Goal: Task Accomplishment & Management: Use online tool/utility

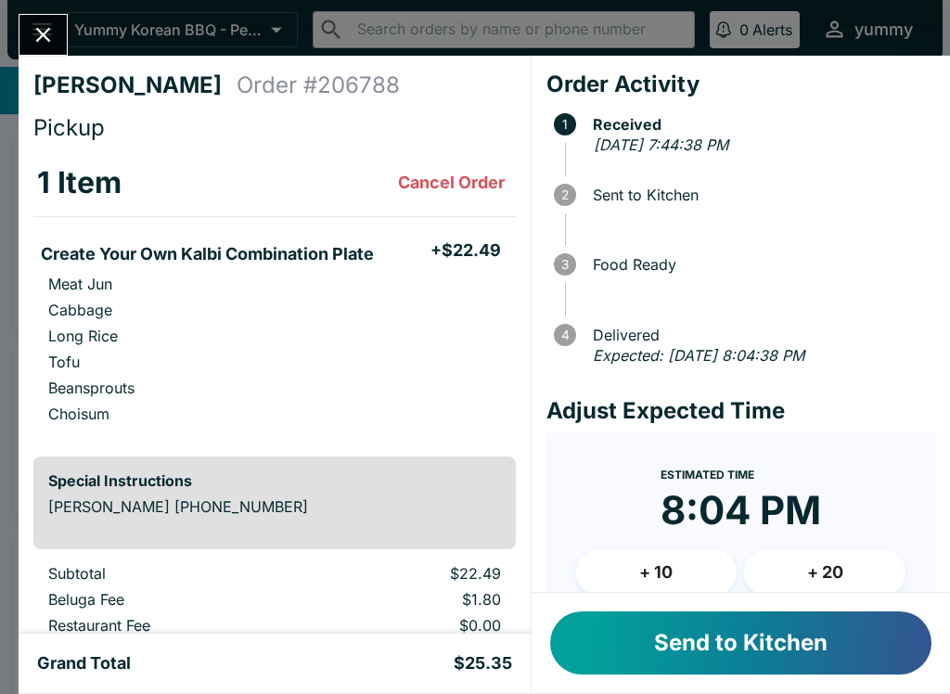
click at [710, 647] on button "Send to Kitchen" at bounding box center [740, 643] width 381 height 63
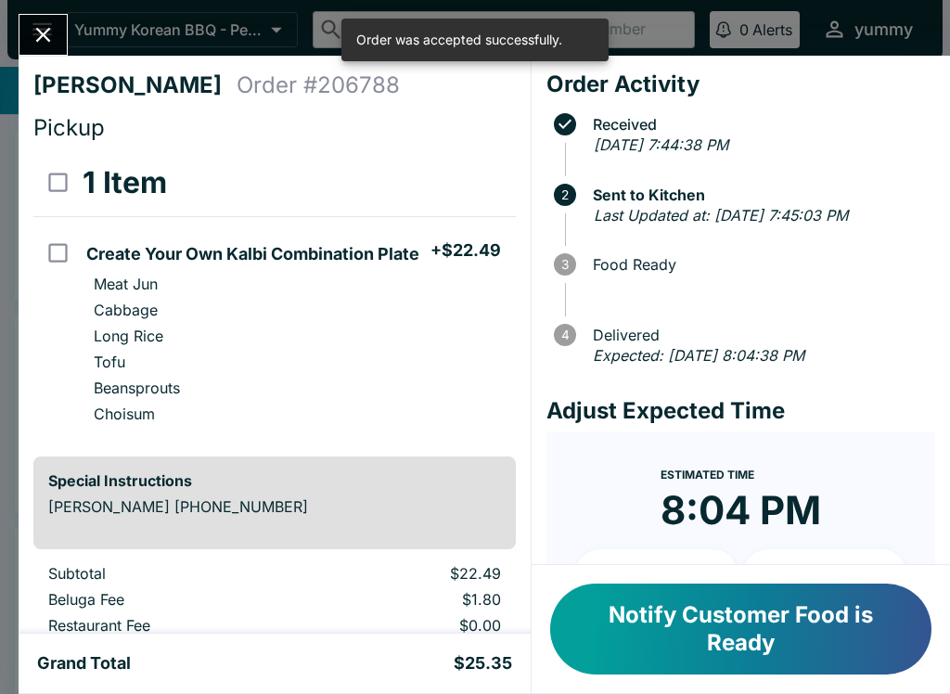
click at [694, 623] on button "Notify Customer Food is Ready" at bounding box center [740, 629] width 381 height 91
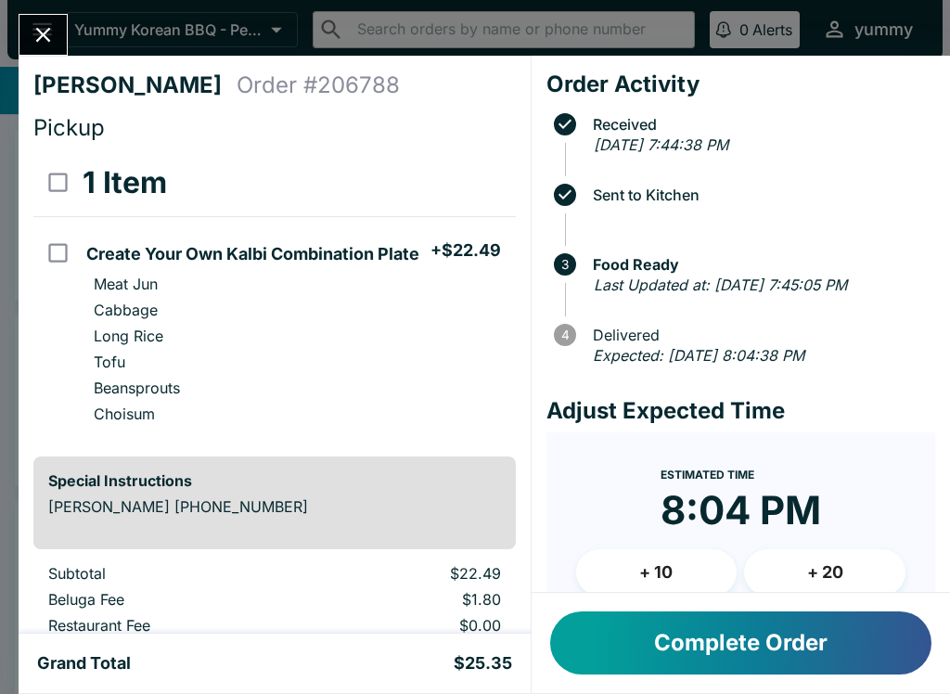
click at [709, 656] on button "Complete Order" at bounding box center [740, 643] width 381 height 63
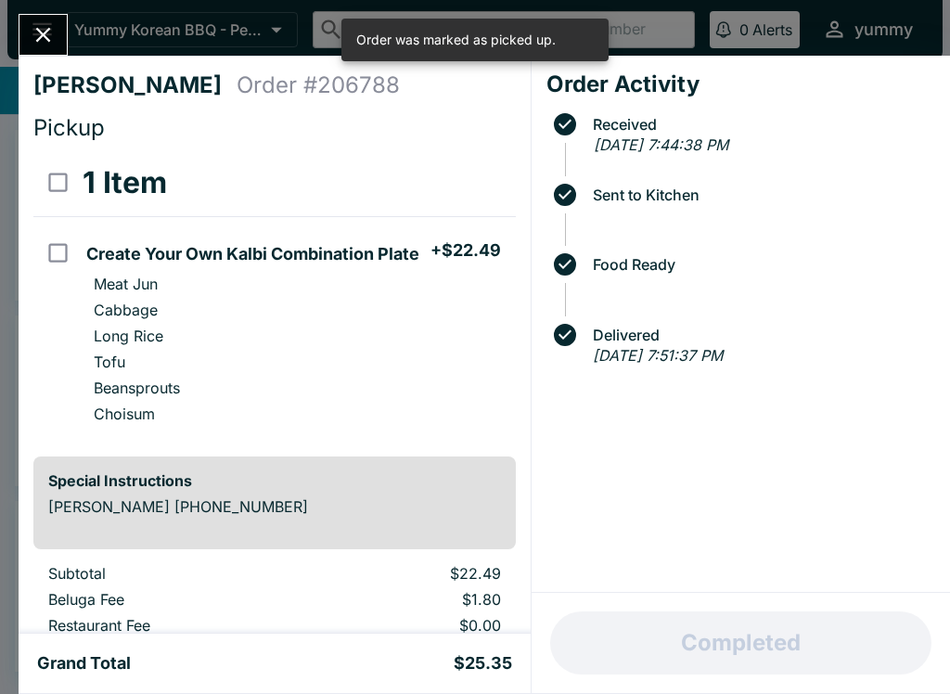
click at [33, 29] on icon "Close" at bounding box center [43, 34] width 25 height 25
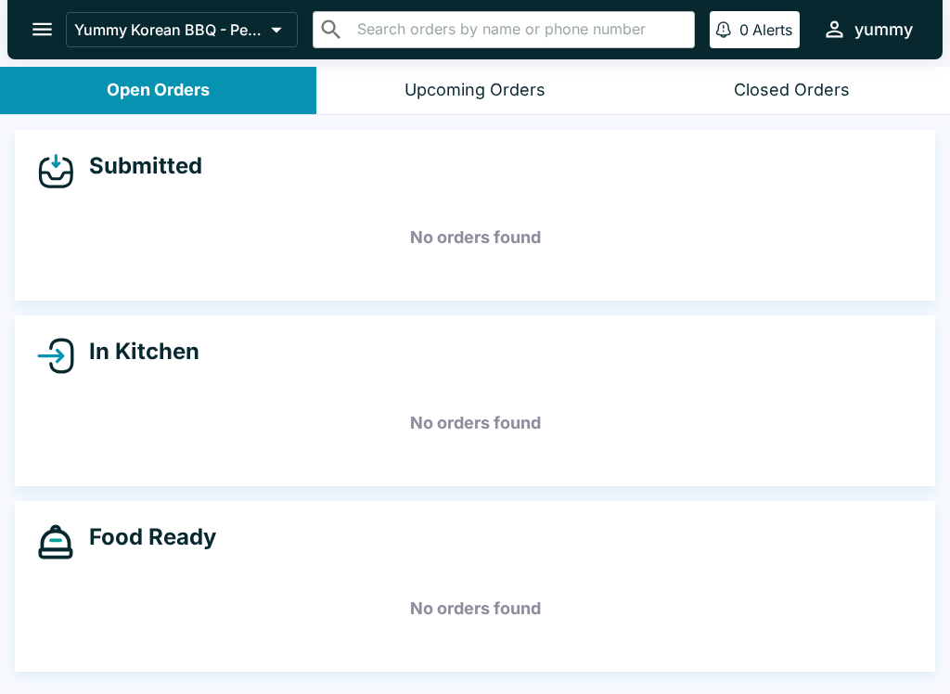
click at [38, 29] on icon "open drawer" at bounding box center [41, 29] width 19 height 13
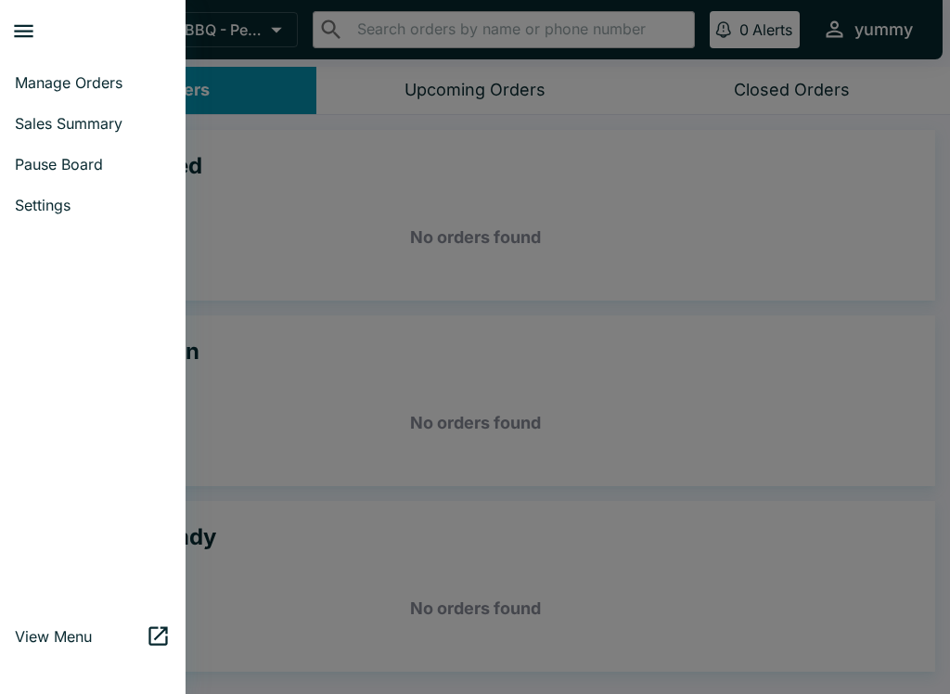
click at [49, 128] on span "Sales Summary" at bounding box center [93, 123] width 156 height 19
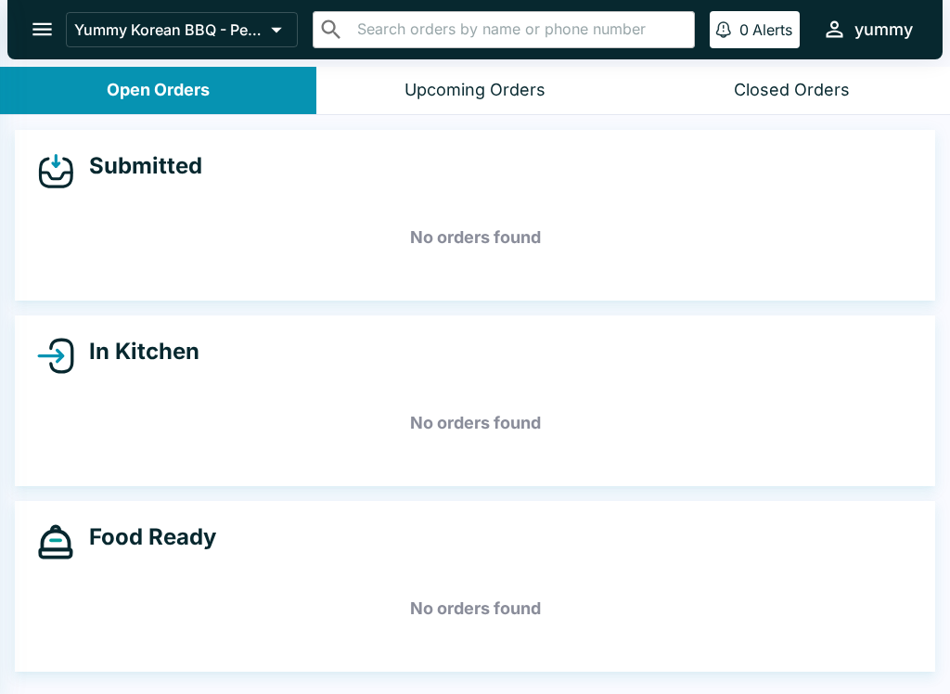
select select "03:00"
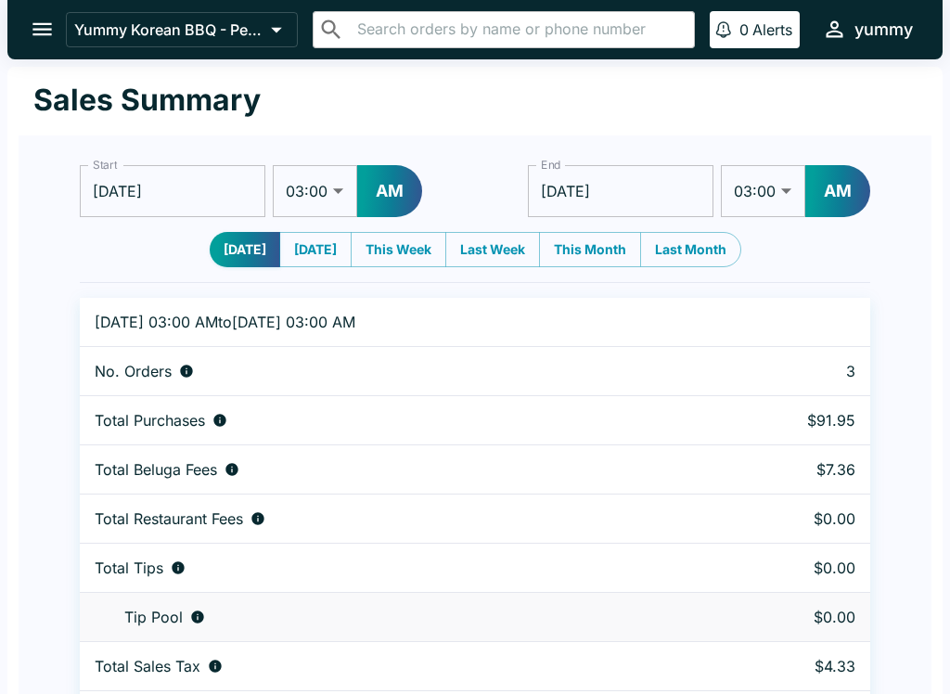
click at [80, 367] on td "No. Orders" at bounding box center [384, 371] width 608 height 49
click at [40, 26] on icon "open drawer" at bounding box center [42, 29] width 25 height 25
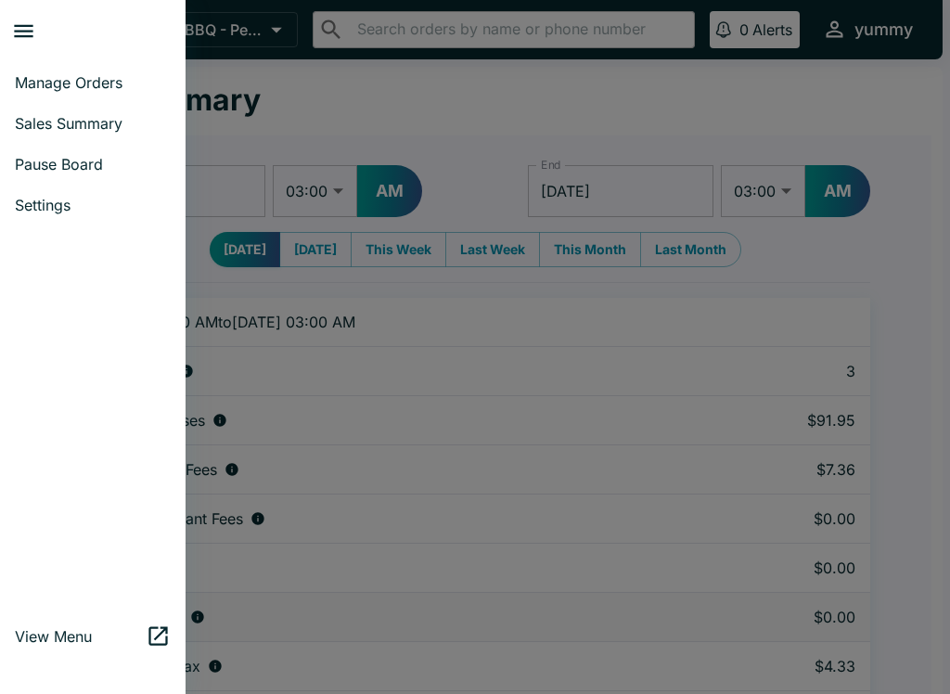
click at [44, 84] on span "Manage Orders" at bounding box center [93, 82] width 156 height 19
